Goal: Information Seeking & Learning: Learn about a topic

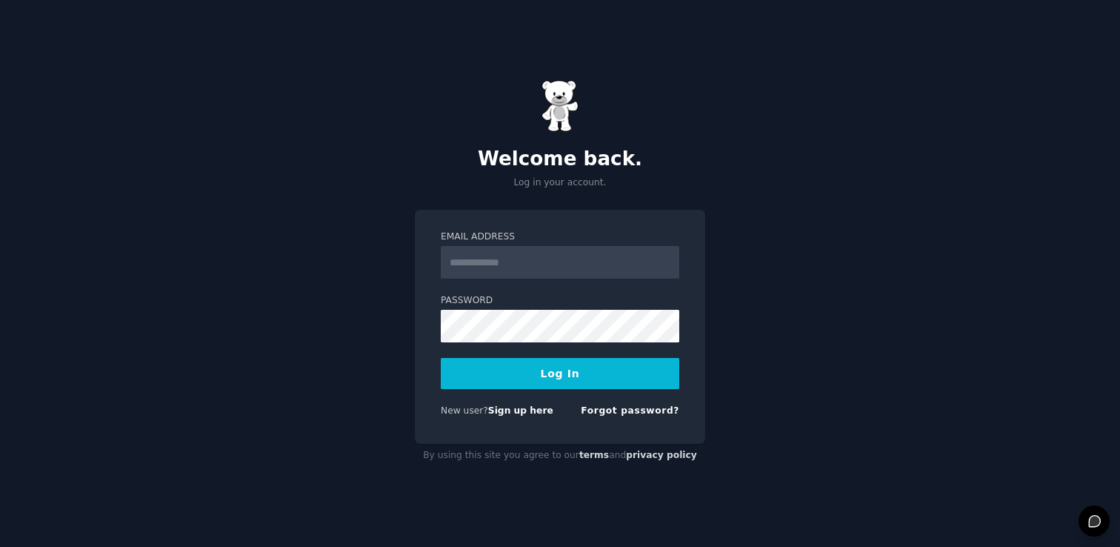
click at [487, 259] on input "Email Address" at bounding box center [560, 262] width 239 height 33
type input "**********"
click at [525, 365] on button "Log In" at bounding box center [560, 373] width 239 height 31
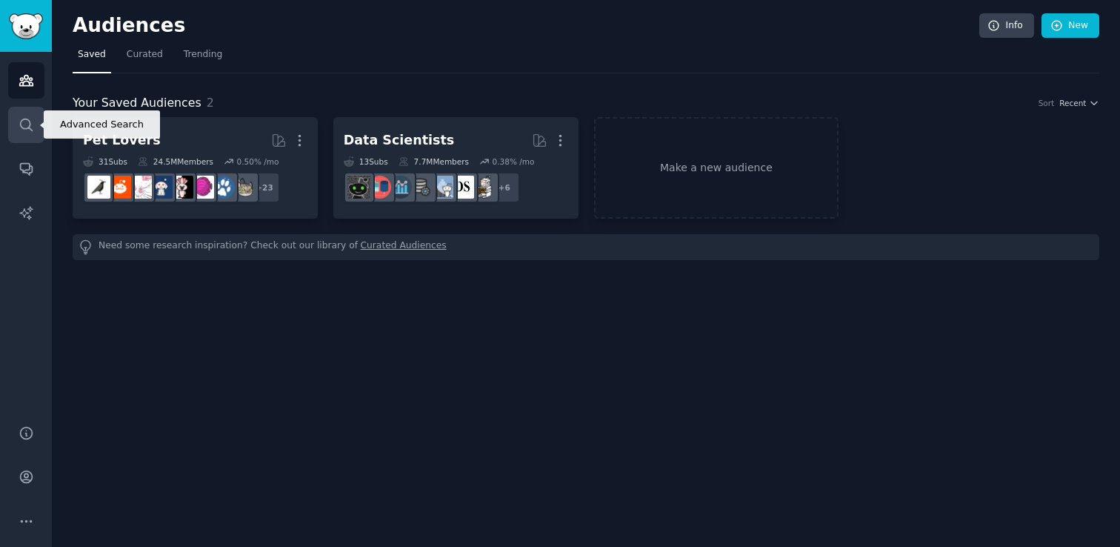
click at [27, 117] on icon "Sidebar" at bounding box center [27, 125] width 16 height 16
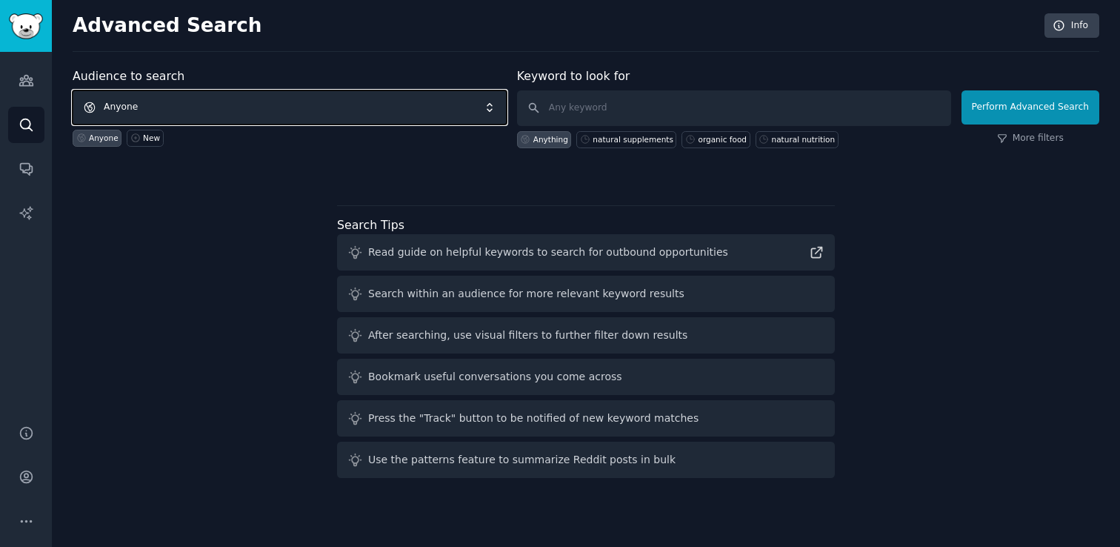
click at [224, 107] on span "Anyone" at bounding box center [290, 107] width 434 height 34
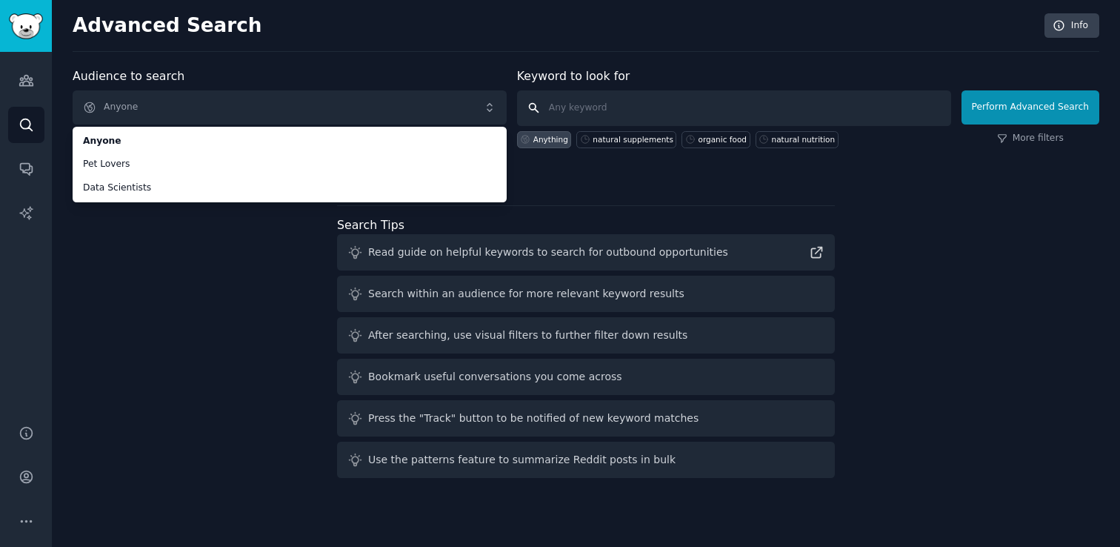
click at [628, 104] on input "text" at bounding box center [734, 108] width 434 height 36
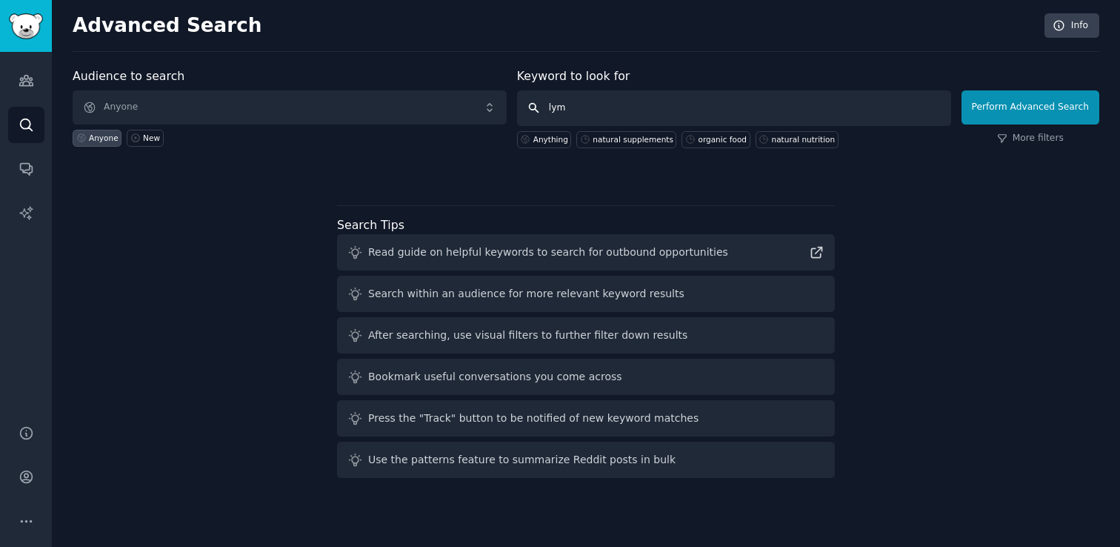
type input "lyme"
click button "Perform Advanced Search" at bounding box center [1031, 107] width 138 height 34
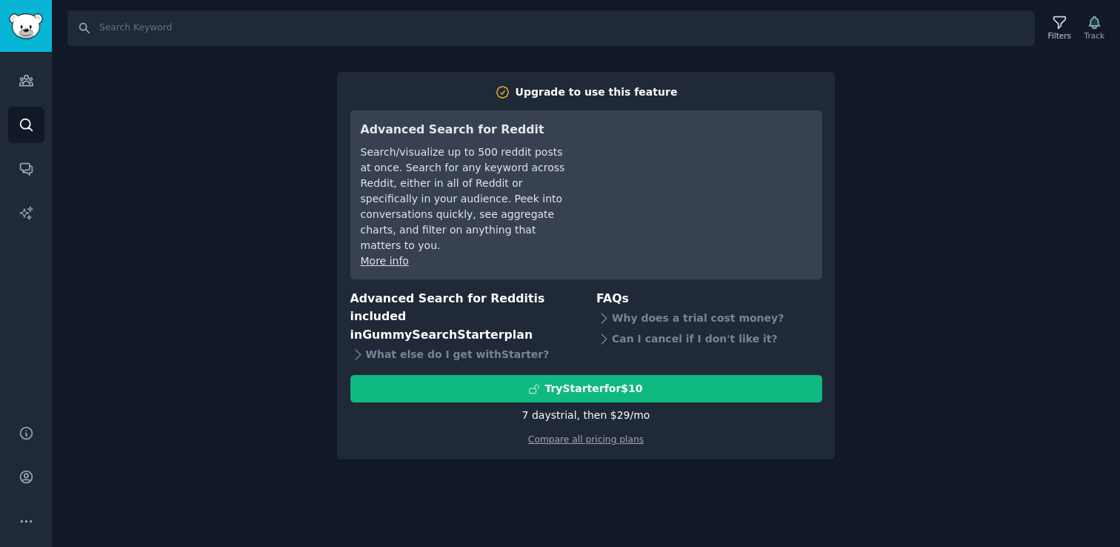
click at [918, 296] on div "Search Filters Track Upgrade to use this feature Advanced Search for Reddit Sea…" at bounding box center [586, 273] width 1068 height 547
click at [35, 84] on link "Audiences" at bounding box center [26, 80] width 36 height 36
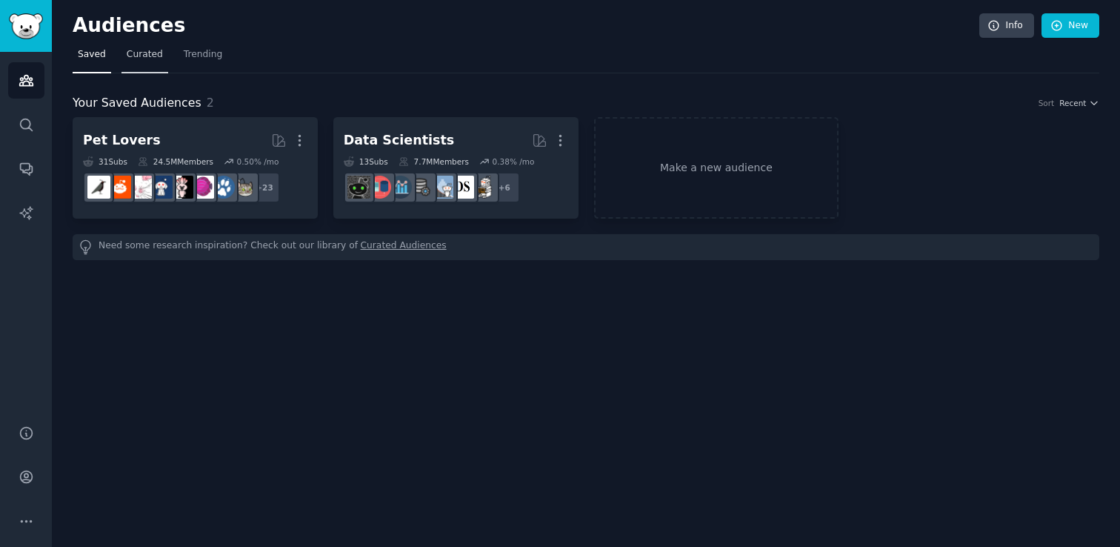
click at [141, 56] on span "Curated" at bounding box center [145, 54] width 36 height 13
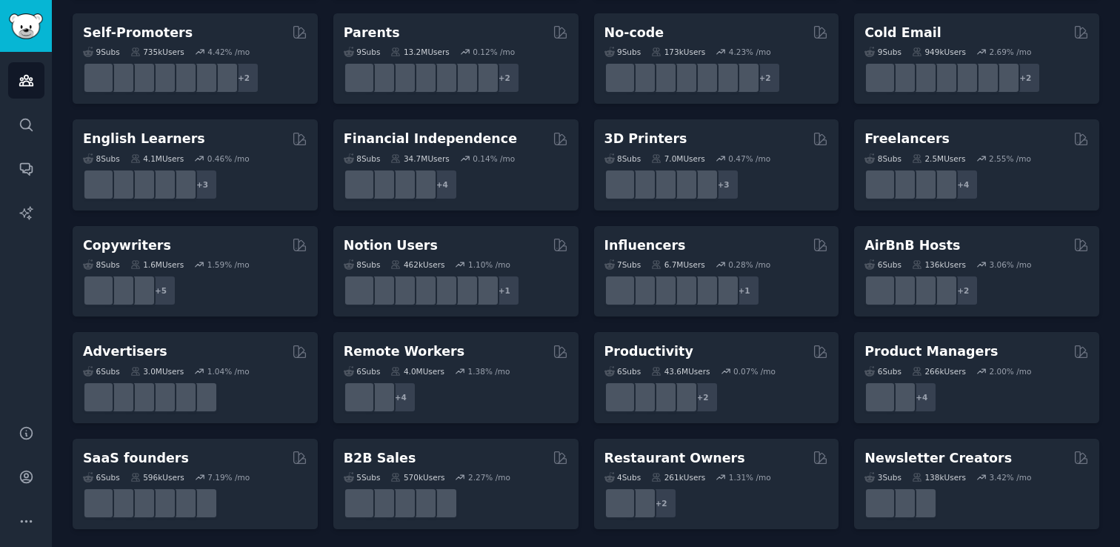
scroll to position [639, 0]
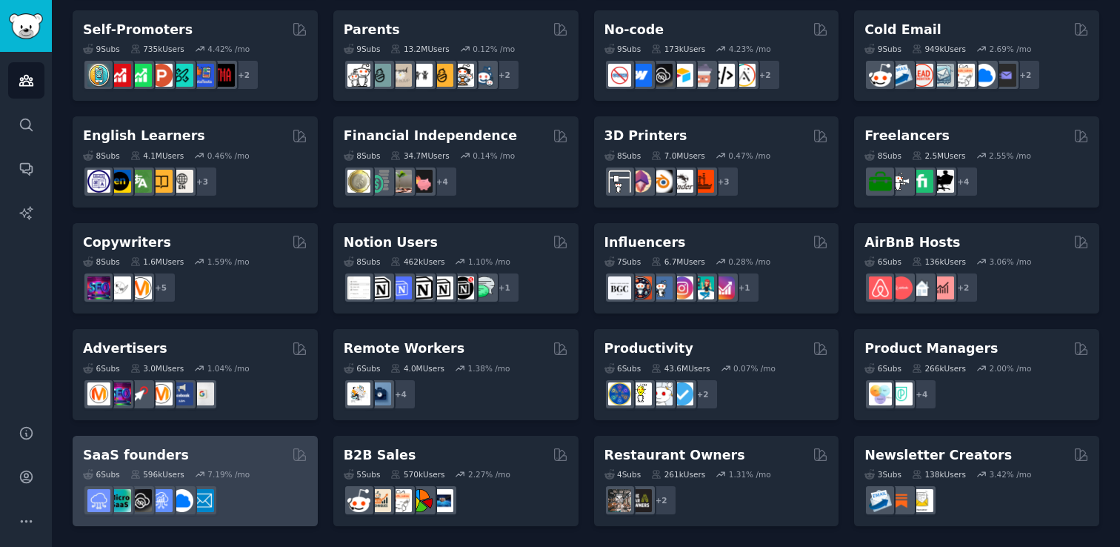
click at [210, 456] on div "SaaS founders Curated by GummySearch" at bounding box center [195, 455] width 224 height 19
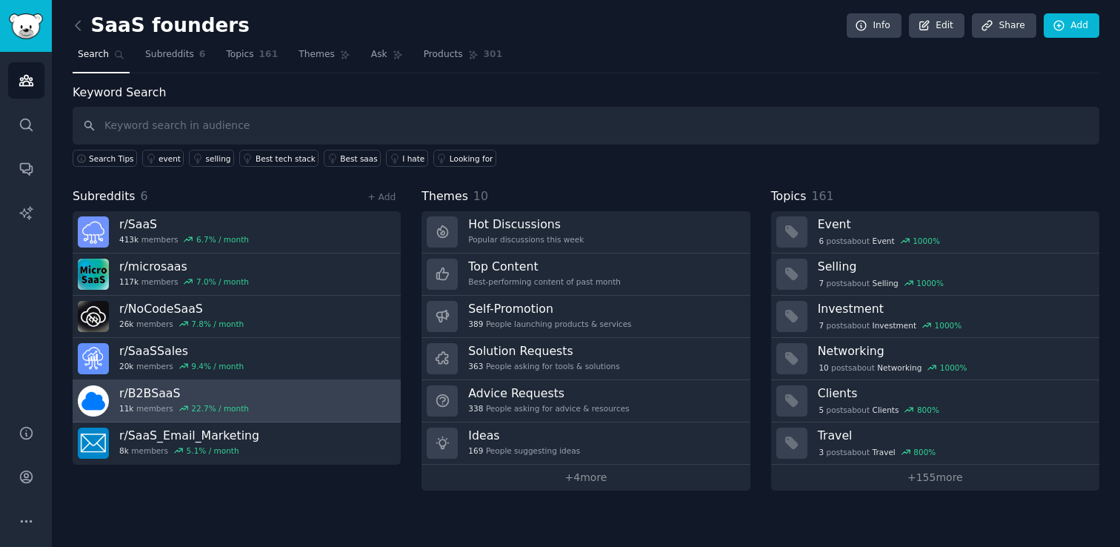
click at [236, 401] on div "r/ B2BSaaS 11k members 22.7 % / month" at bounding box center [184, 400] width 130 height 31
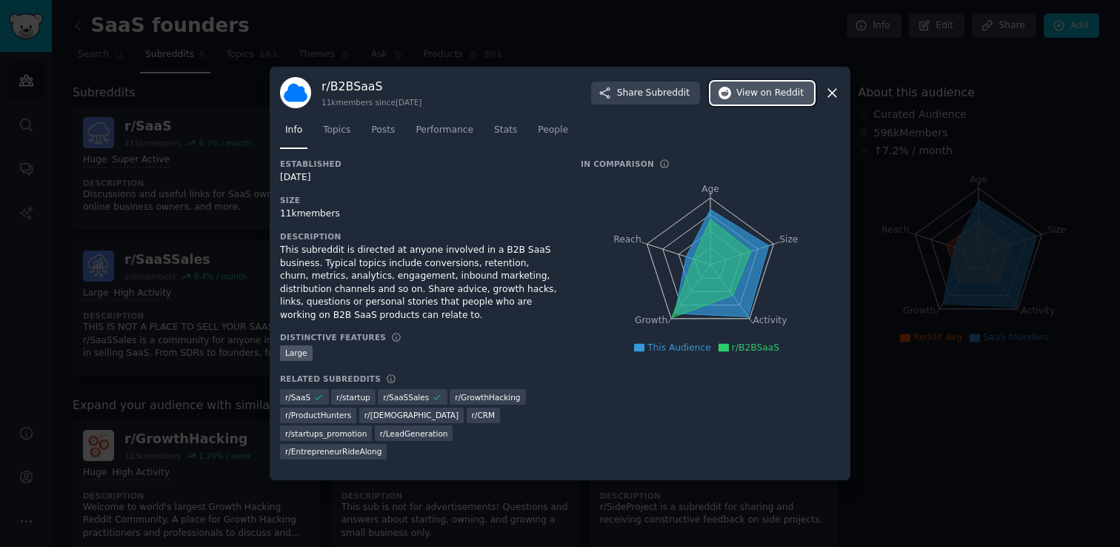
click at [760, 105] on button "View on Reddit" at bounding box center [763, 93] width 104 height 24
click at [424, 46] on div at bounding box center [560, 273] width 1120 height 547
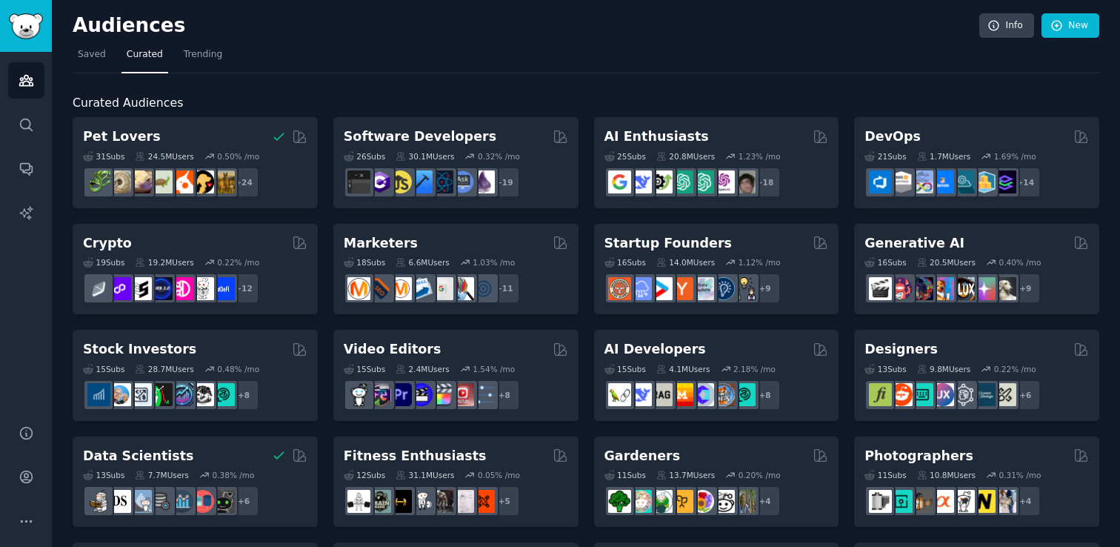
click at [227, 54] on nav "Saved Curated Trending" at bounding box center [586, 58] width 1027 height 30
click at [220, 54] on link "Trending" at bounding box center [203, 58] width 49 height 30
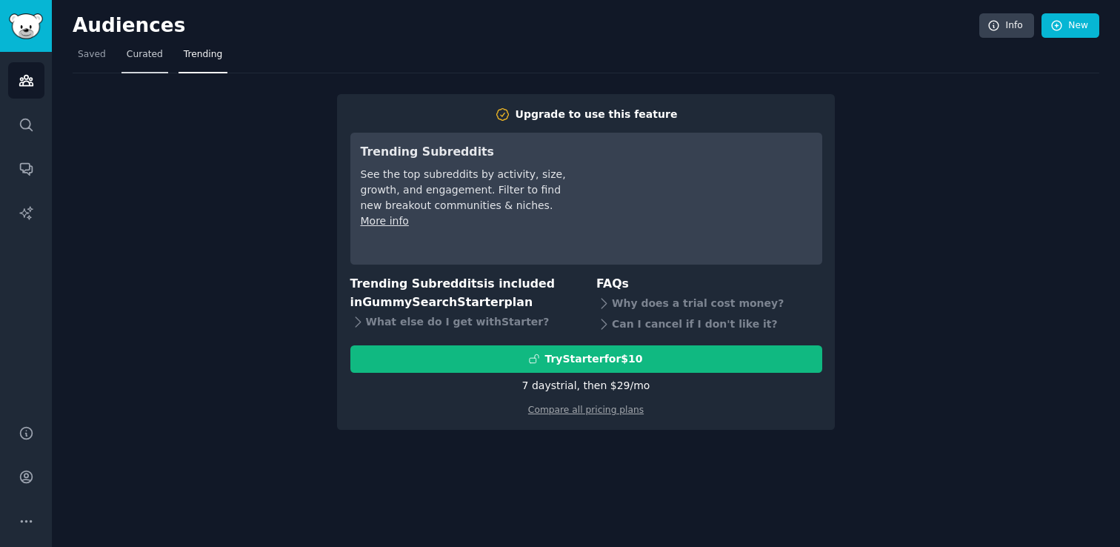
click at [150, 62] on link "Curated" at bounding box center [145, 58] width 47 height 30
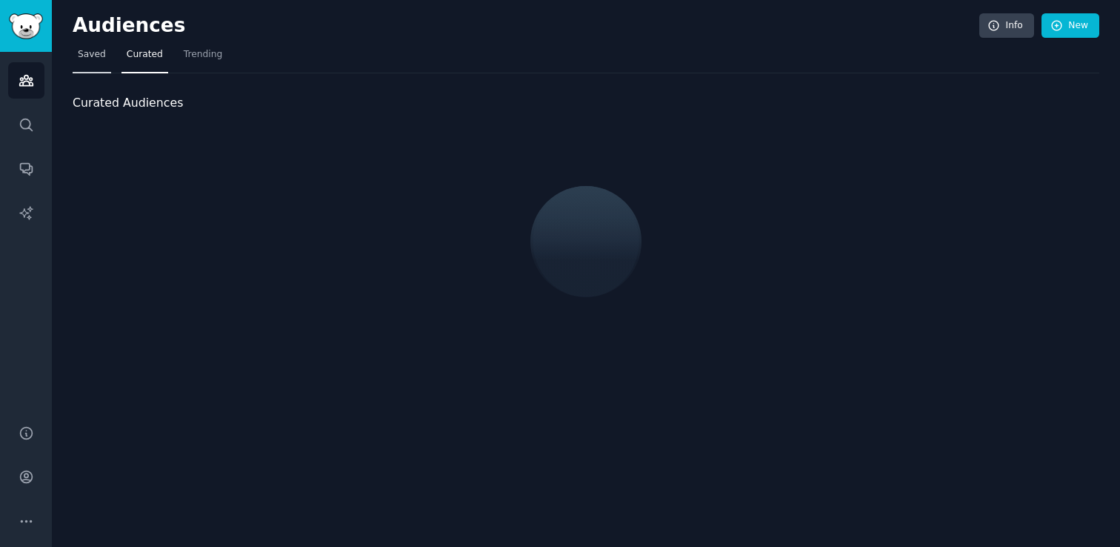
click at [93, 59] on span "Saved" at bounding box center [92, 54] width 28 height 13
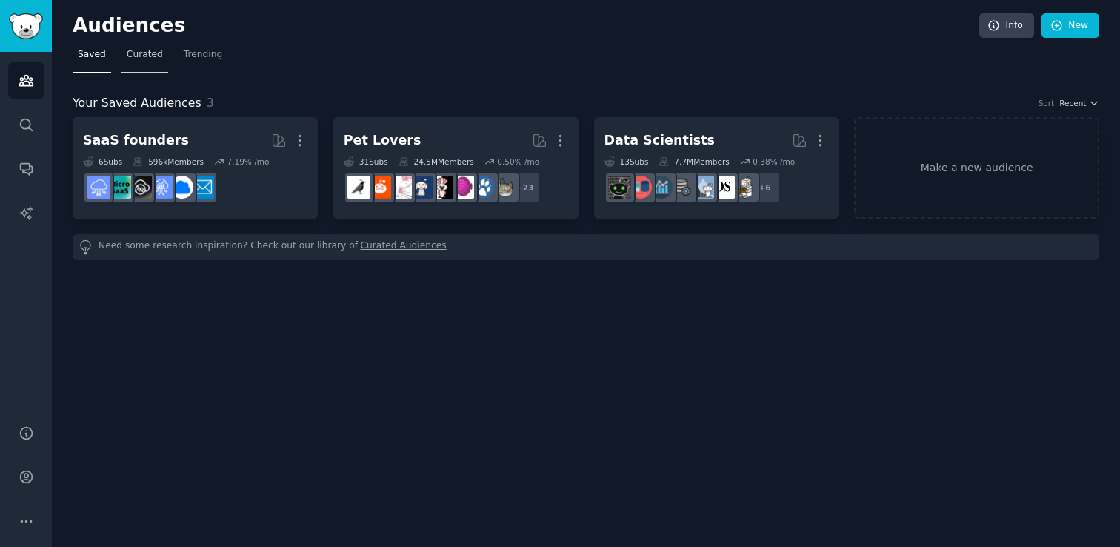
click at [131, 59] on span "Curated" at bounding box center [145, 54] width 36 height 13
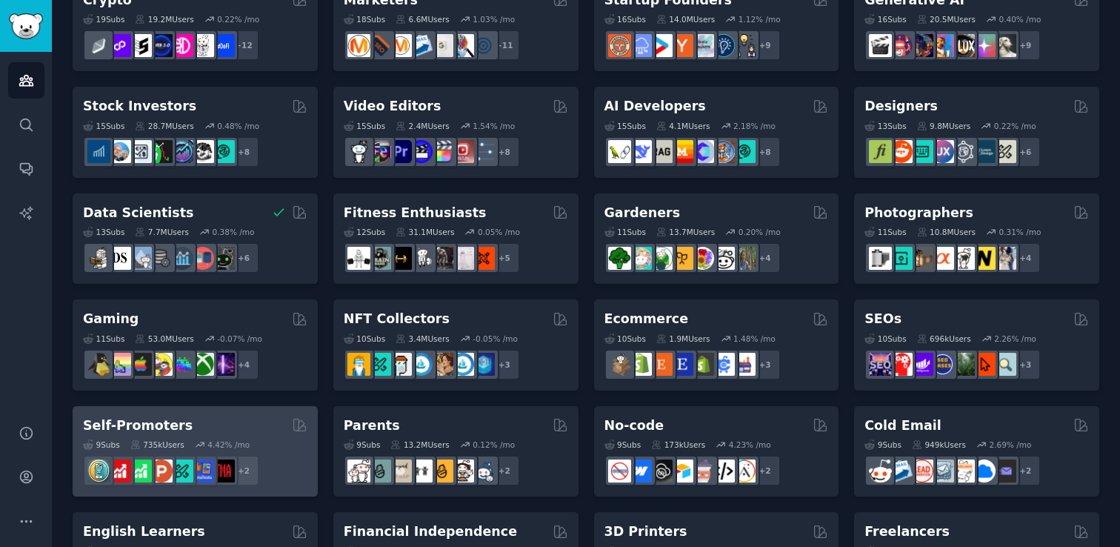
scroll to position [639, 0]
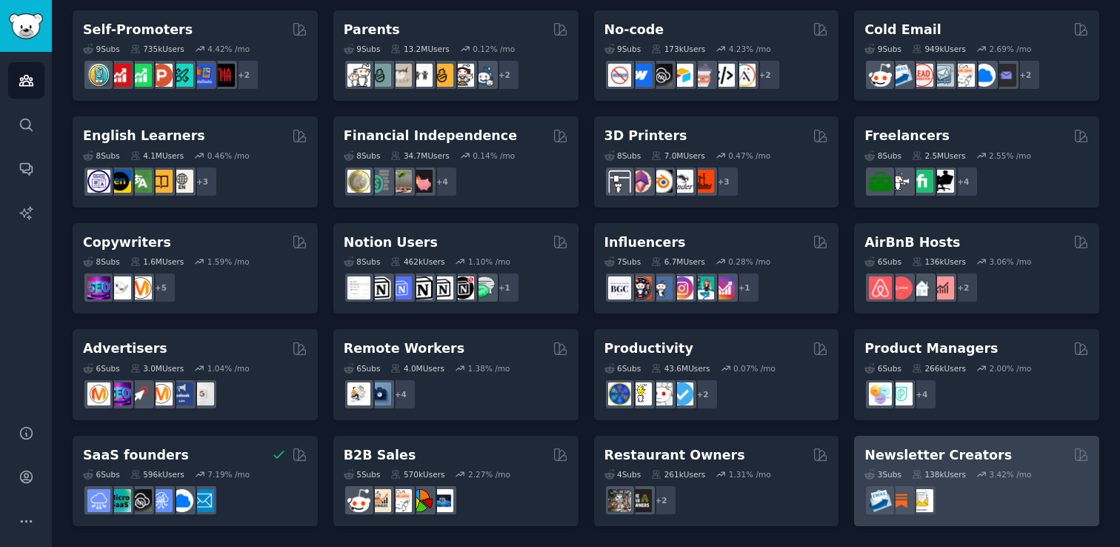
click at [992, 470] on div "3.42 % /mo" at bounding box center [1010, 474] width 42 height 10
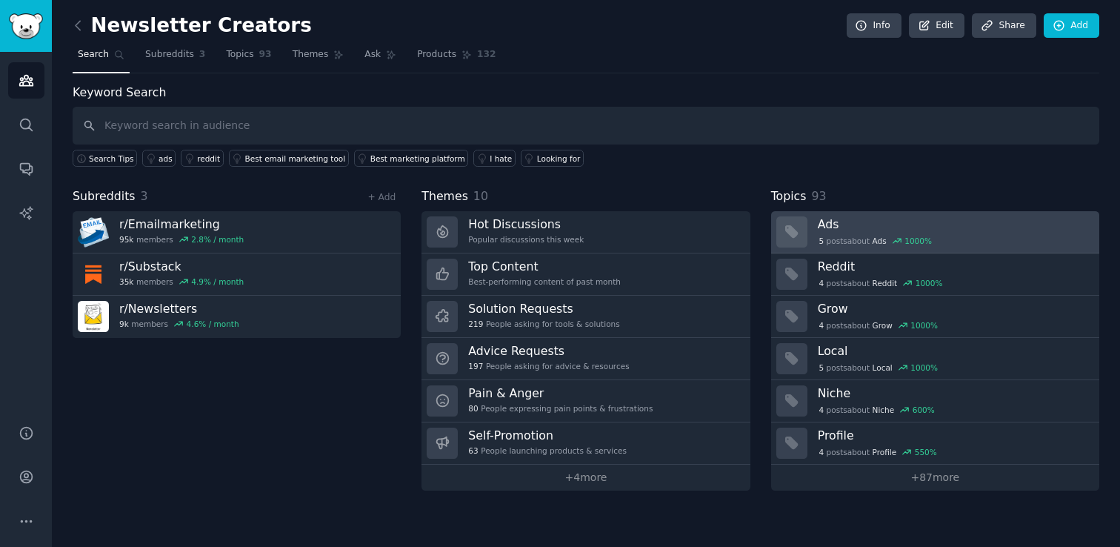
click at [996, 232] on div "5 post s about Ads 1000 %" at bounding box center [953, 240] width 271 height 16
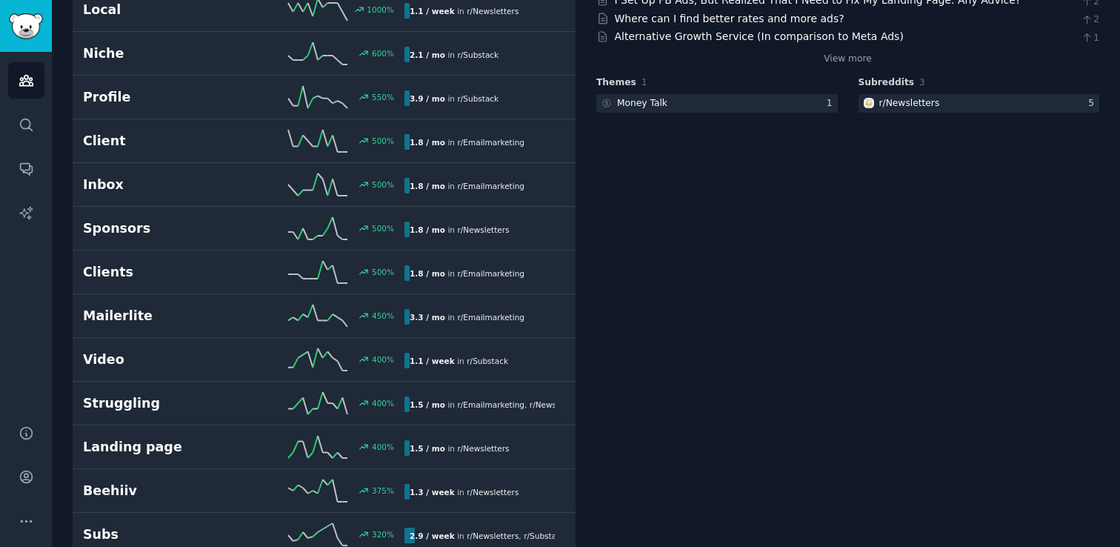
scroll to position [428, 0]
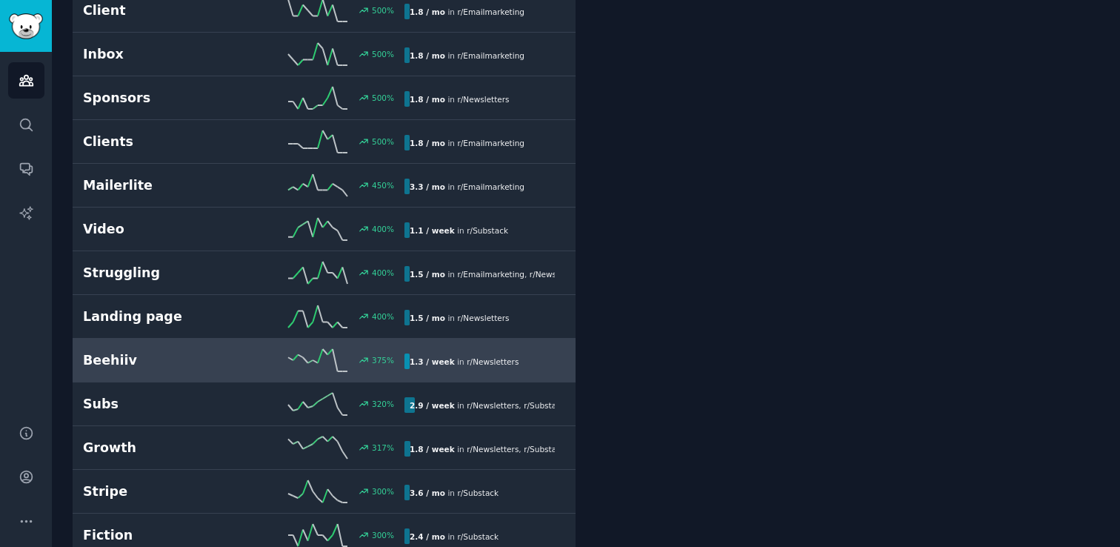
click at [253, 357] on div "375 %" at bounding box center [324, 360] width 161 height 22
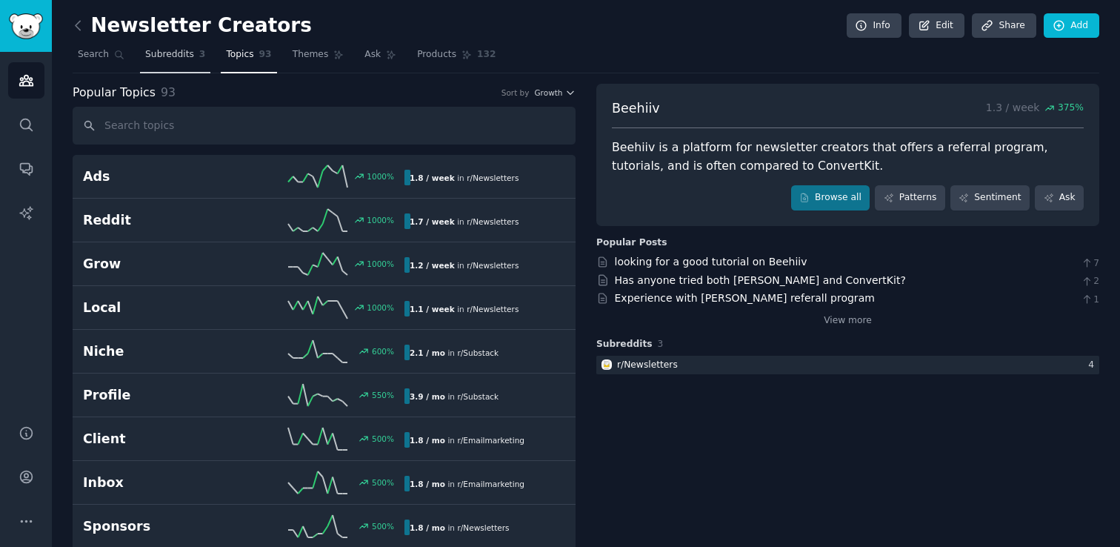
click at [174, 60] on span "Subreddits" at bounding box center [169, 54] width 49 height 13
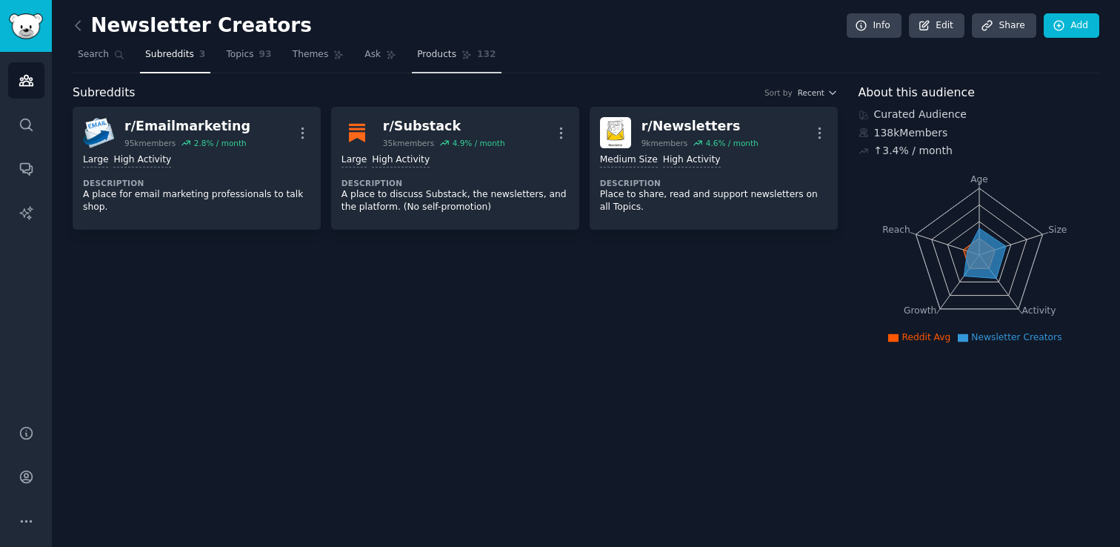
click at [421, 54] on span "Products" at bounding box center [436, 54] width 39 height 13
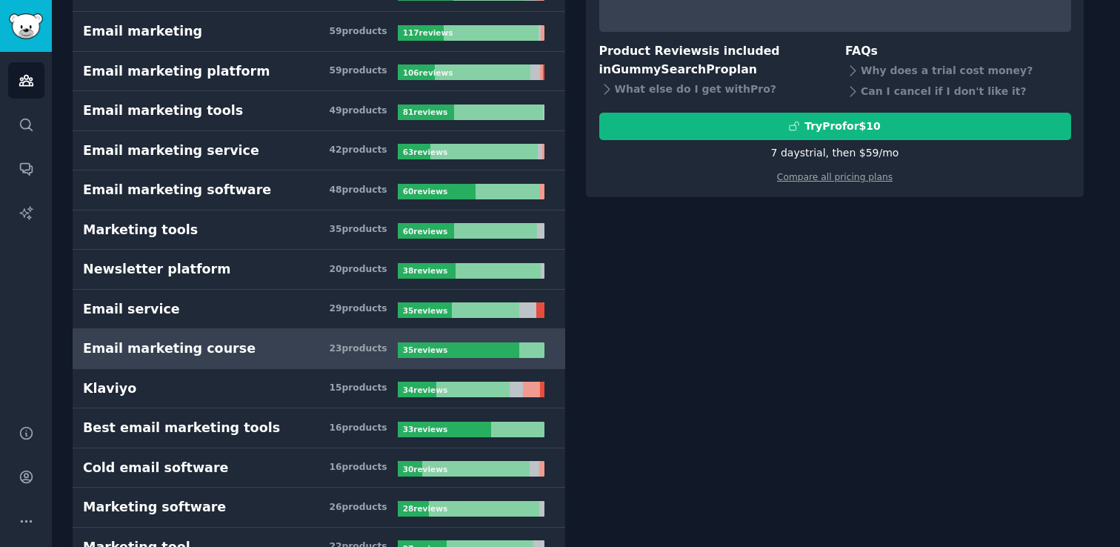
scroll to position [386, 0]
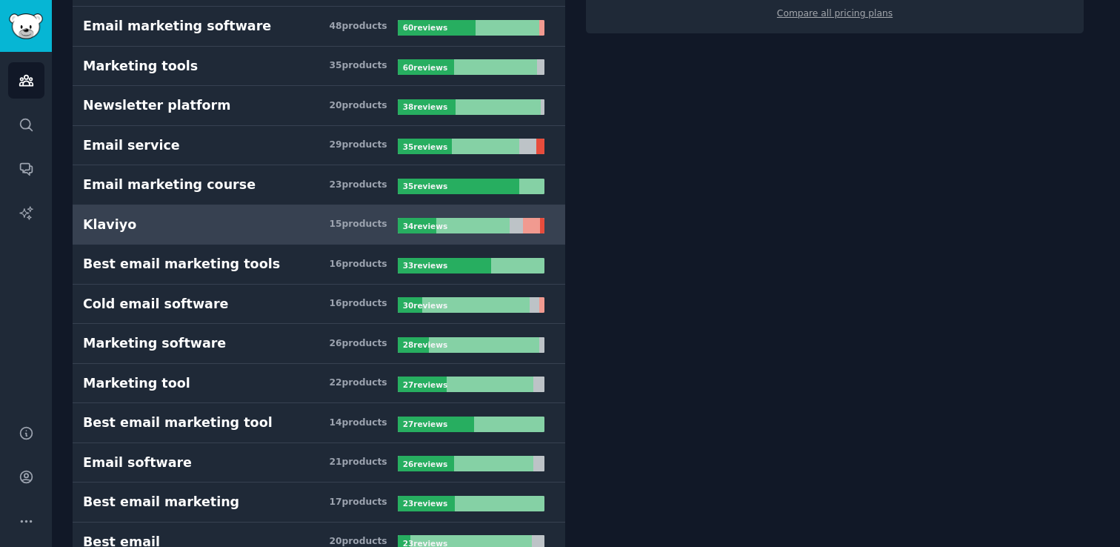
click at [163, 219] on h3 "Klaviyo 15 product s" at bounding box center [240, 225] width 315 height 19
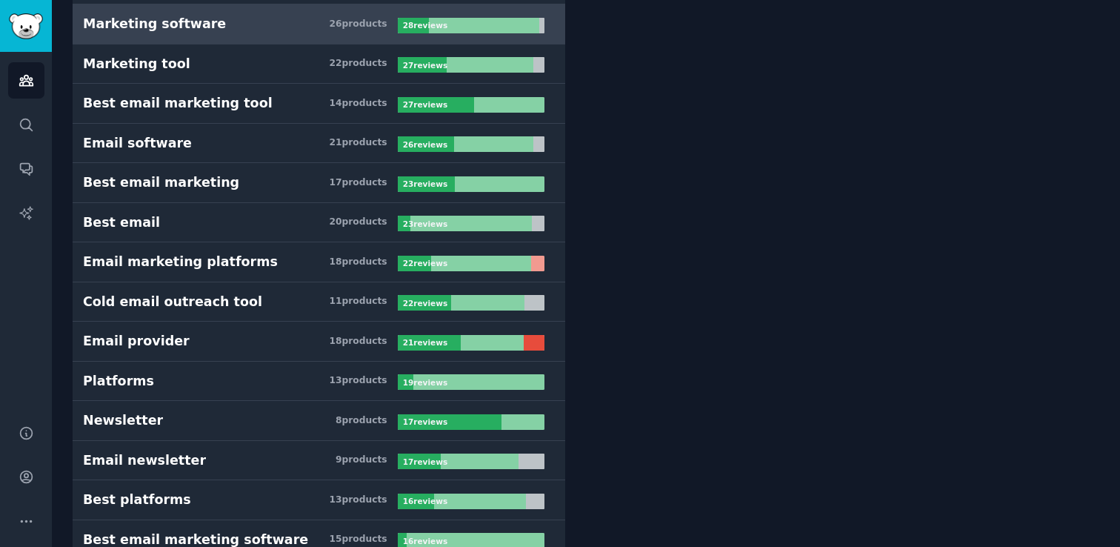
scroll to position [817, 0]
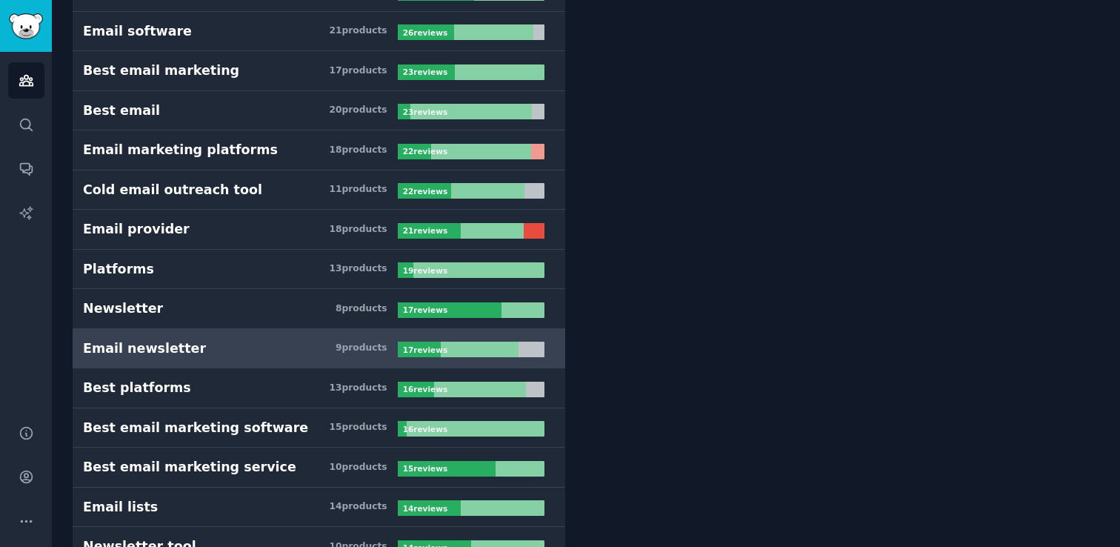
click at [175, 348] on div "Email newsletter" at bounding box center [144, 348] width 123 height 19
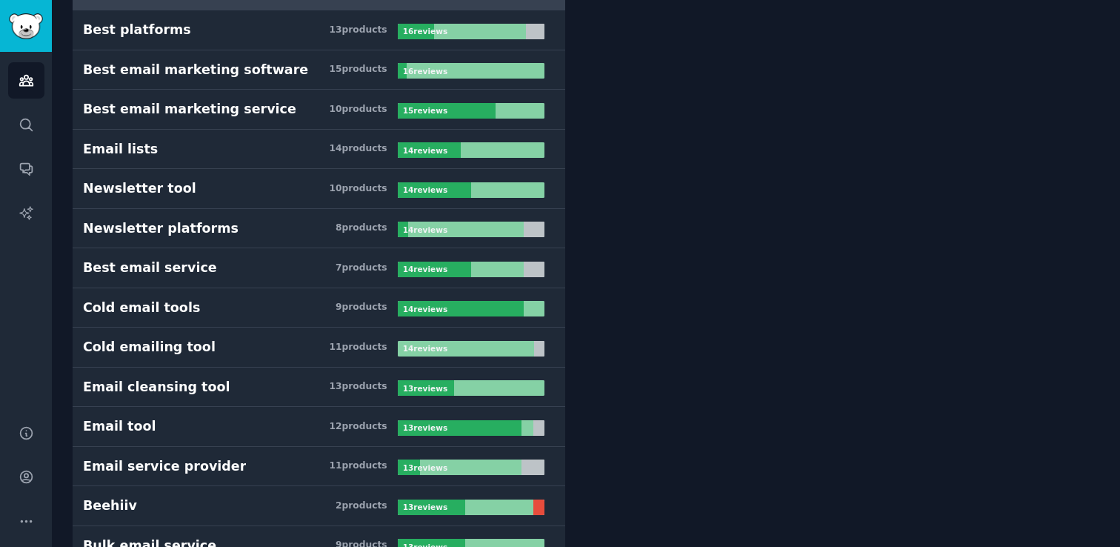
scroll to position [1241, 0]
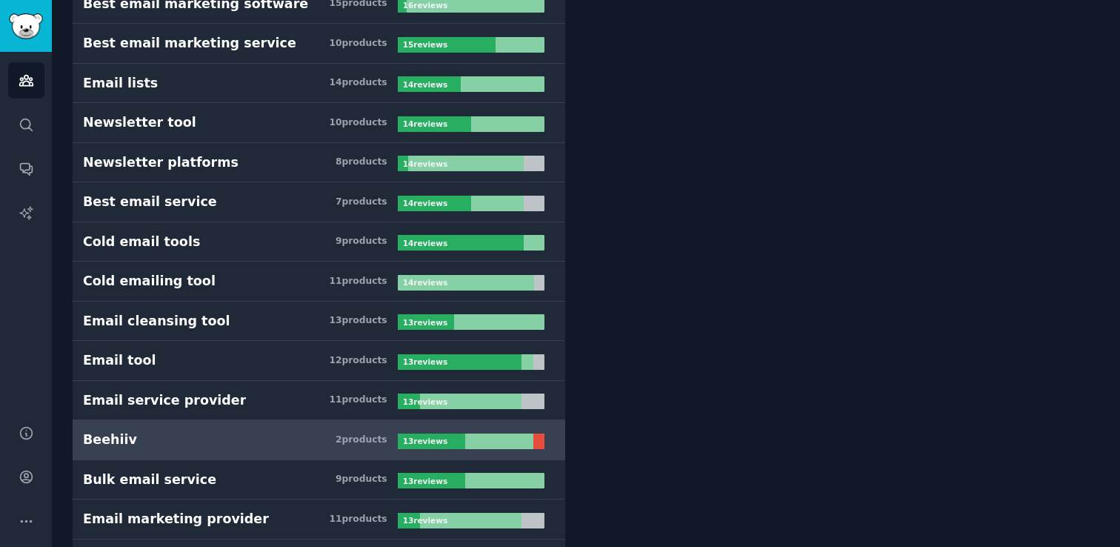
click at [186, 430] on h3 "Beehiiv 2 product s" at bounding box center [240, 439] width 315 height 19
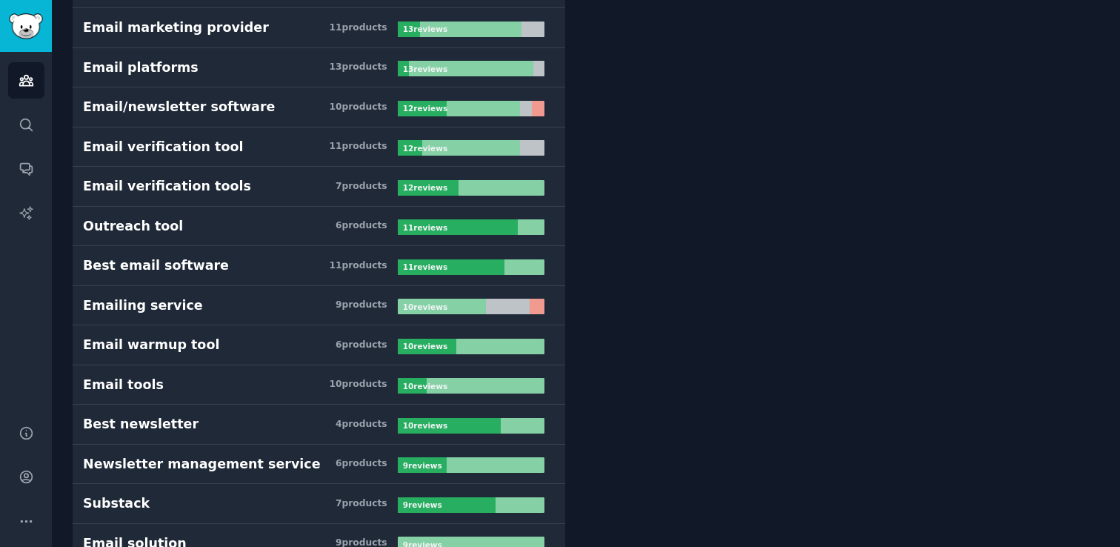
scroll to position [2126, 0]
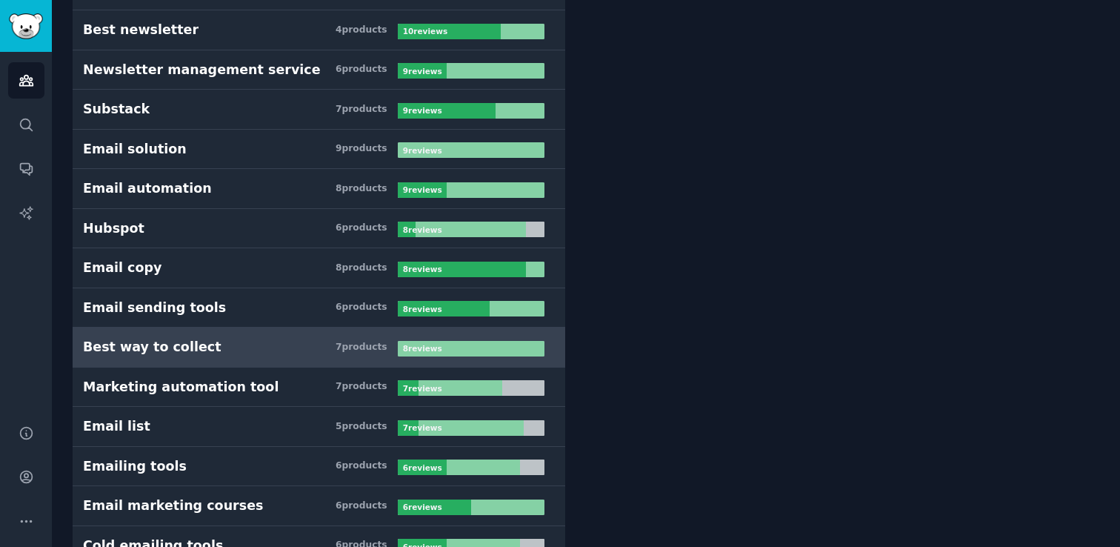
click at [192, 352] on div "Best way to collect" at bounding box center [152, 347] width 139 height 19
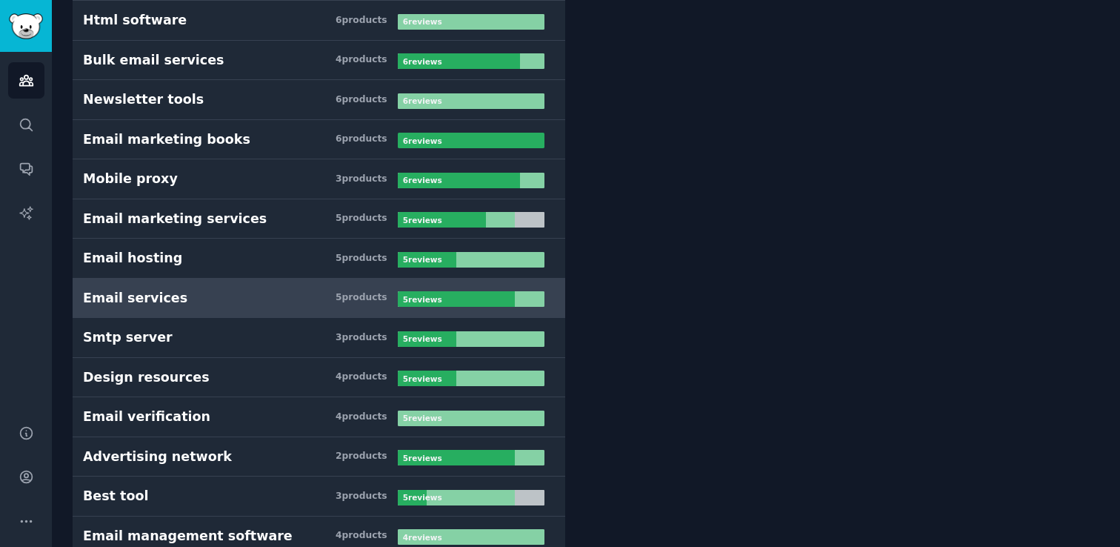
scroll to position [3255, 0]
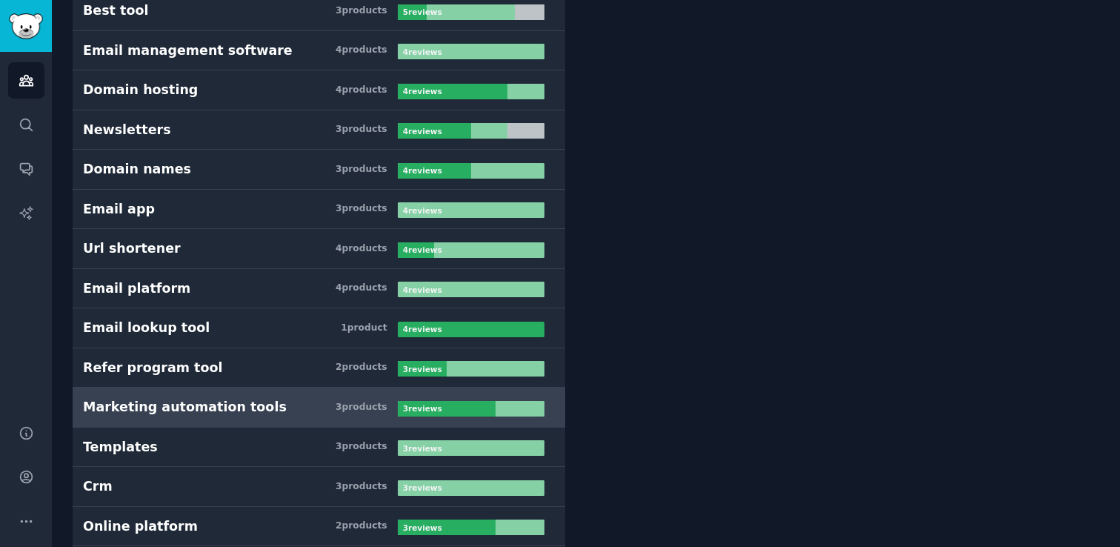
click at [200, 403] on div "Marketing automation tools" at bounding box center [185, 407] width 204 height 19
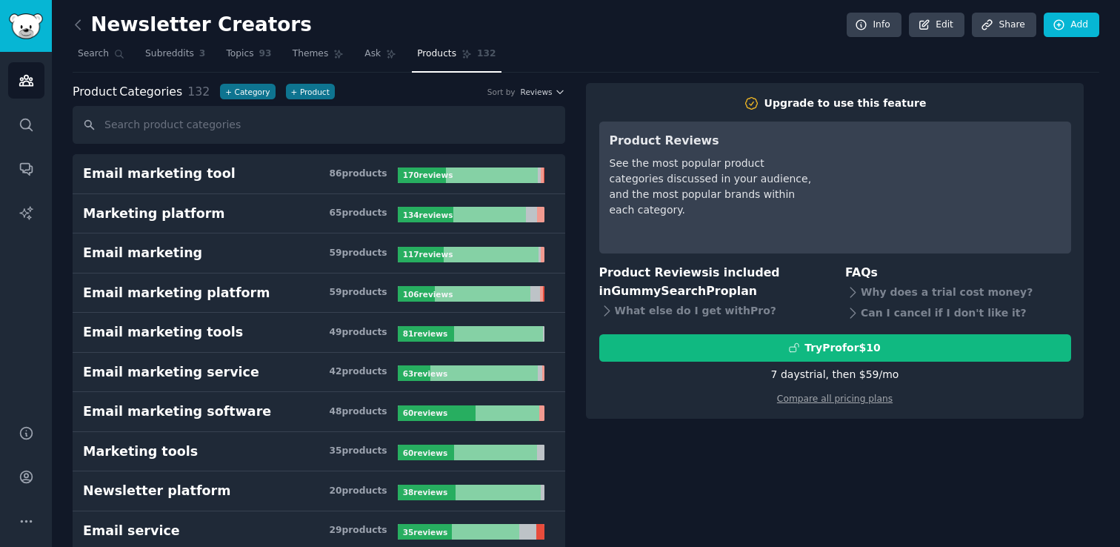
scroll to position [0, 0]
